Goal: Obtain resource: Obtain resource

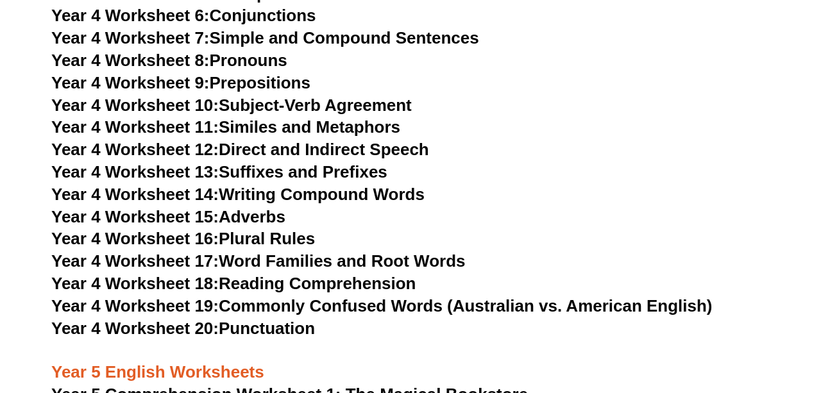
scroll to position [5117, 0]
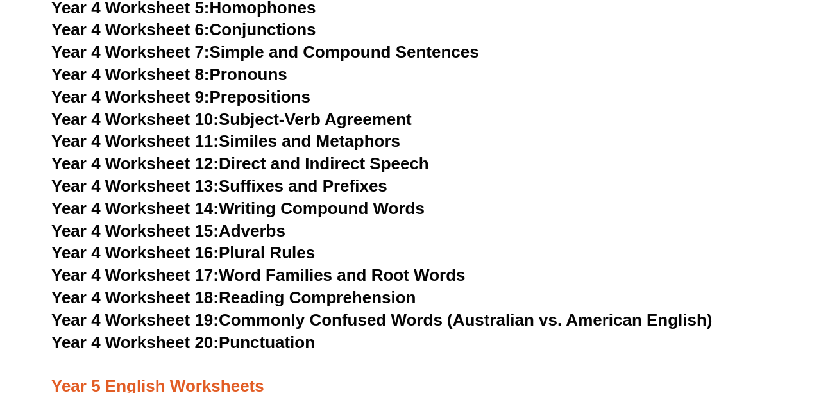
click at [314, 144] on link "Year 4 Worksheet 11: Similes and Metaphors" at bounding box center [225, 141] width 349 height 19
click at [572, 195] on h3 "Year 4 Worksheet 13: Suffixes and Prefixes" at bounding box center [410, 187] width 719 height 22
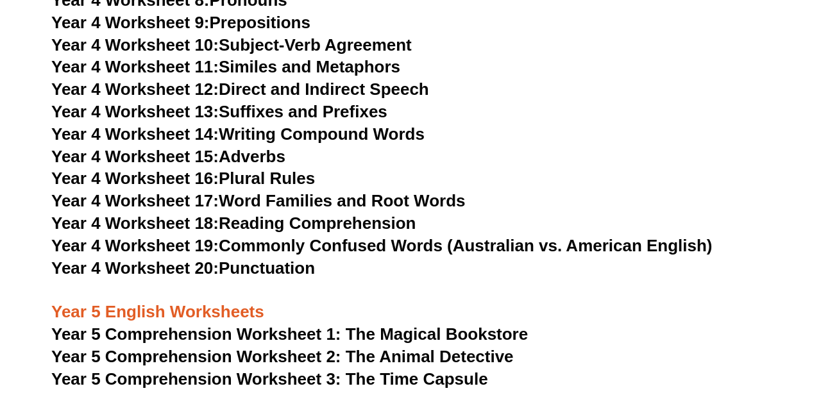
click at [287, 268] on link "Year 4 Worksheet 20: Punctuation" at bounding box center [183, 268] width 264 height 19
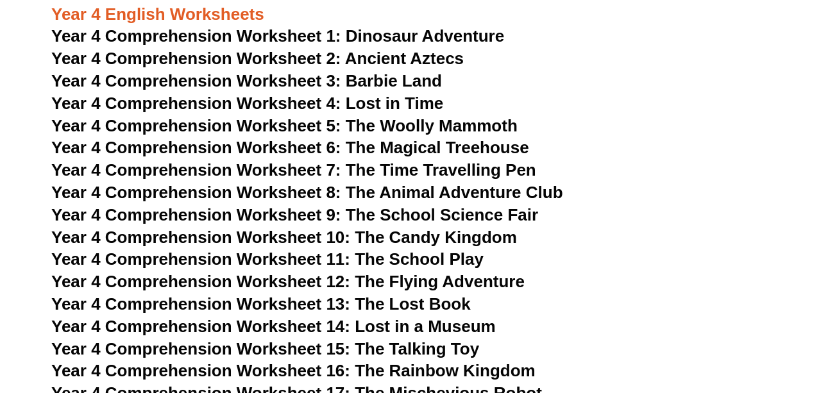
scroll to position [4574, 0]
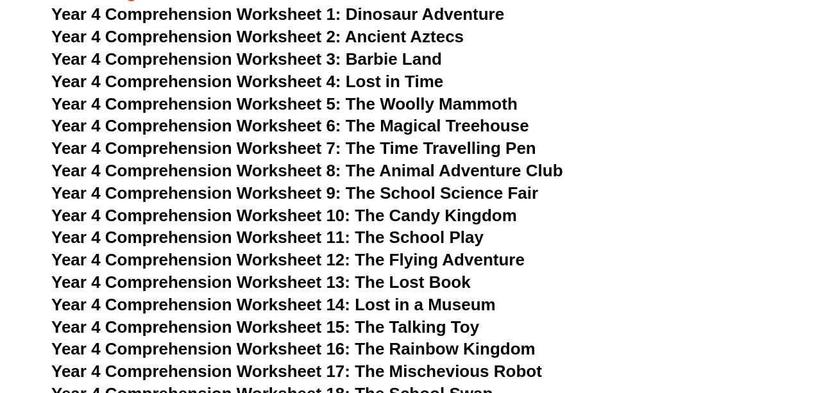
click at [402, 135] on span "Year 4 Comprehension Worksheet 6: The Magical Treehouse" at bounding box center [290, 125] width 478 height 19
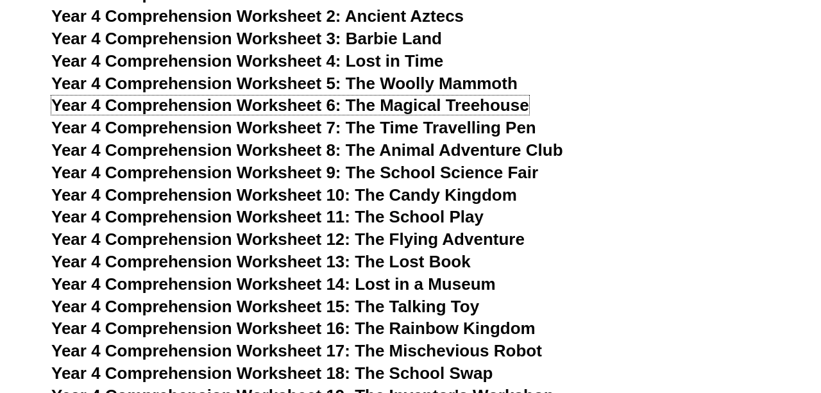
scroll to position [4595, 0]
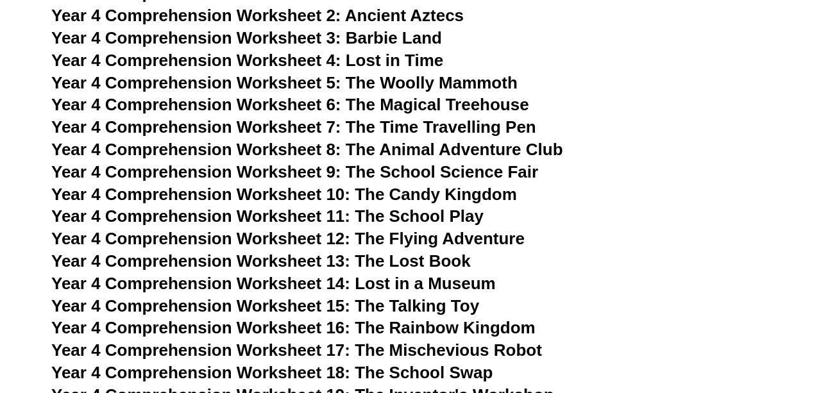
click at [447, 126] on span "Year 4 Comprehension Worksheet 7: The Time Travelling Pen" at bounding box center [293, 126] width 485 height 19
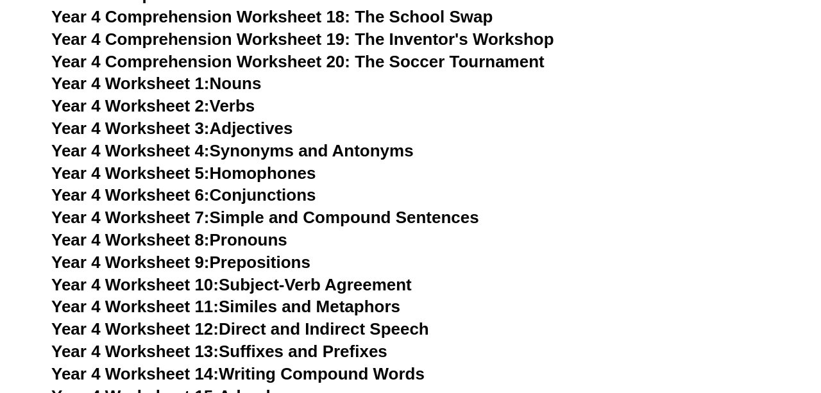
scroll to position [4955, 0]
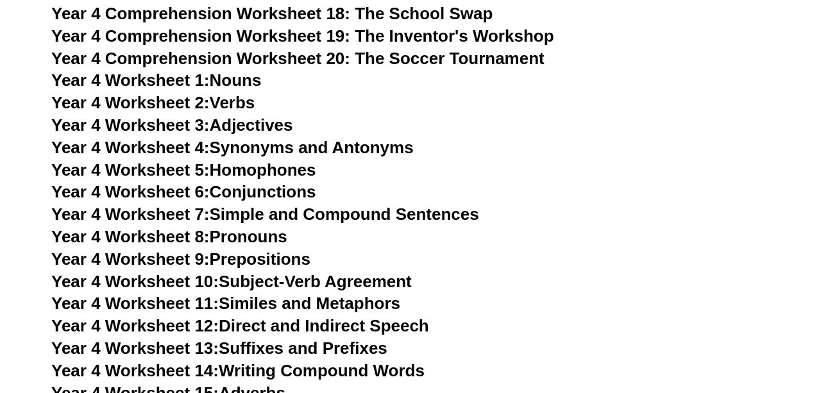
click at [236, 106] on link "Year 4 Worksheet 2: Verbs" at bounding box center [152, 102] width 203 height 19
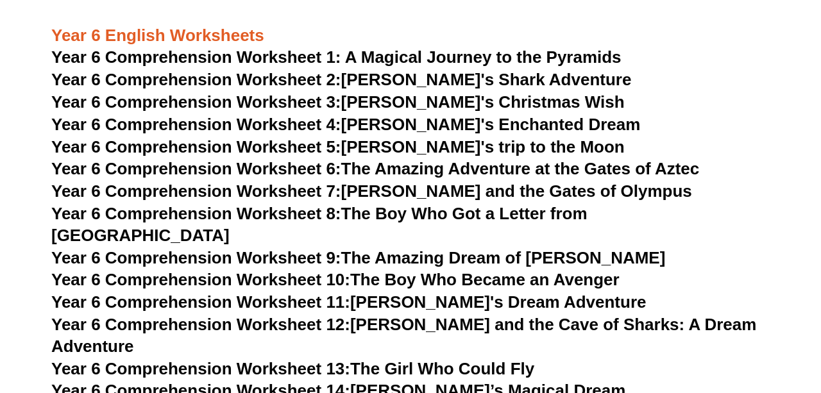
scroll to position [6368, 0]
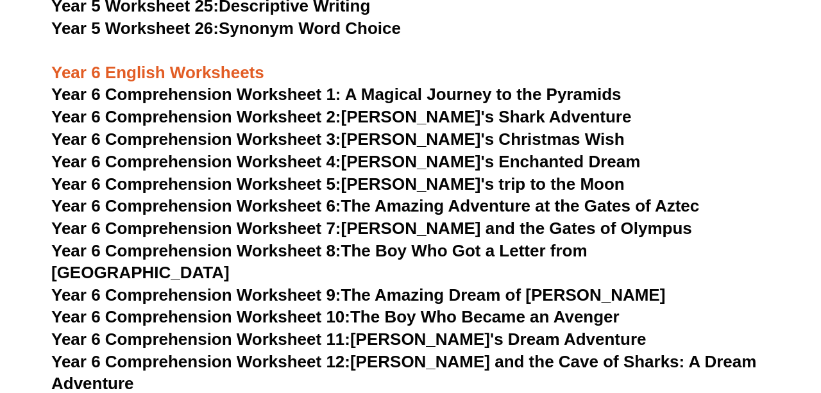
click at [575, 96] on span "Year 6 Comprehension Worksheet 1: A Magical Journey to the Pyramids" at bounding box center [336, 94] width 570 height 19
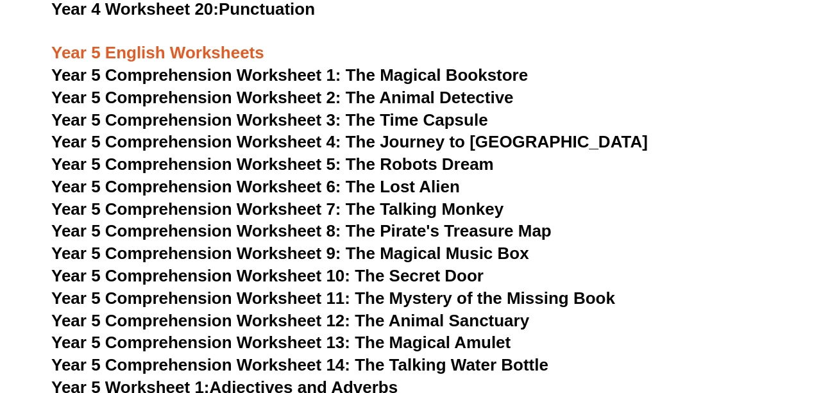
scroll to position [5450, 0]
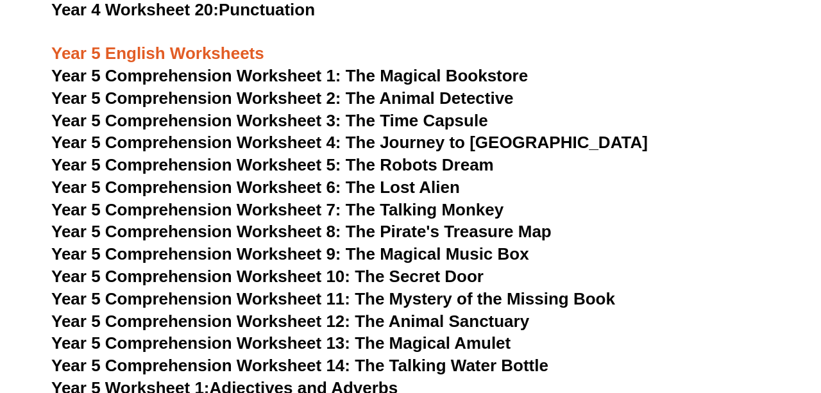
click at [409, 103] on span "Year 5 Comprehension Worksheet 2: The Animal Detective" at bounding box center [282, 98] width 463 height 19
click at [447, 117] on span "Year 5 Comprehension Worksheet 3: The Time Capsule" at bounding box center [269, 120] width 437 height 19
click at [612, 40] on h3 "Year 5 English Worksheets" at bounding box center [410, 43] width 719 height 44
